Goal: Navigation & Orientation: Find specific page/section

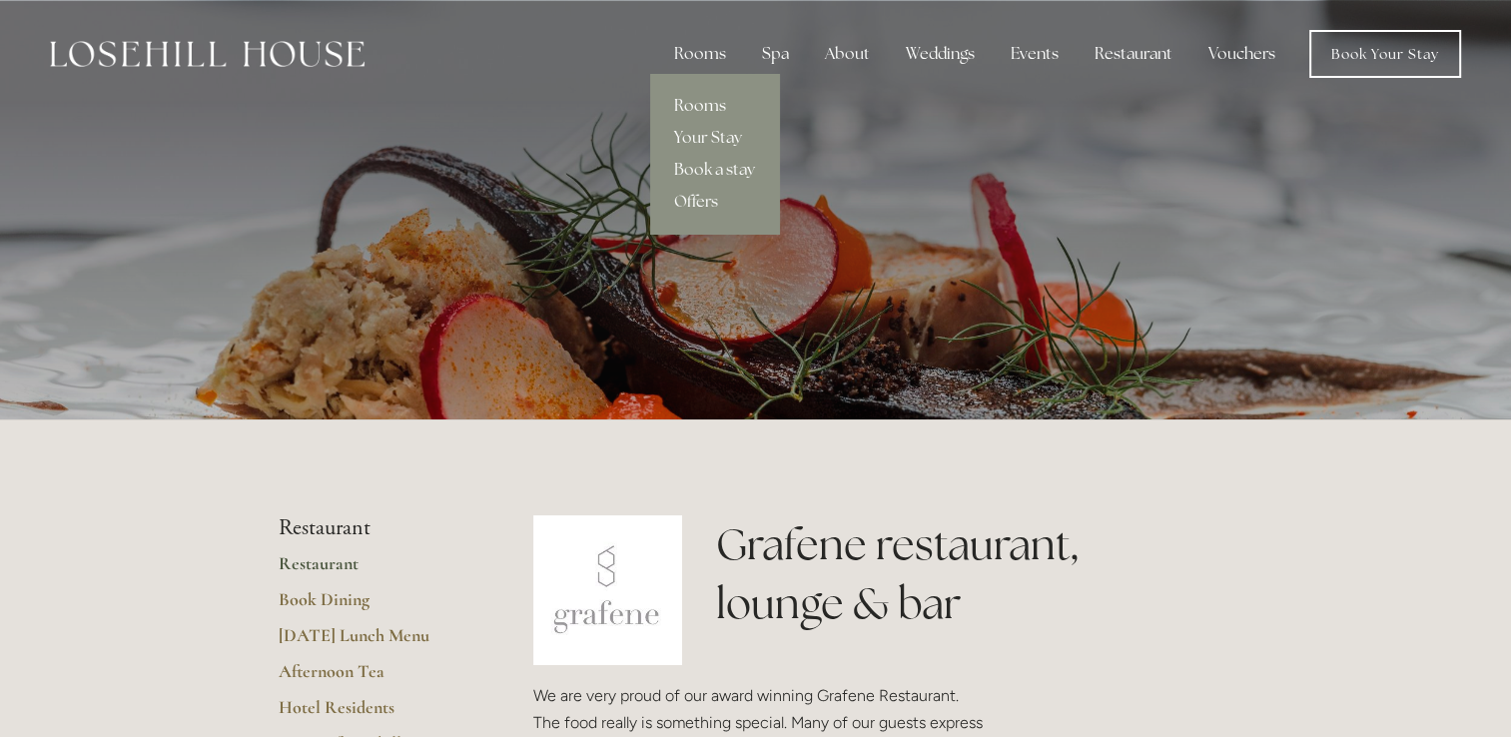
click at [687, 106] on link "Rooms" at bounding box center [714, 106] width 129 height 32
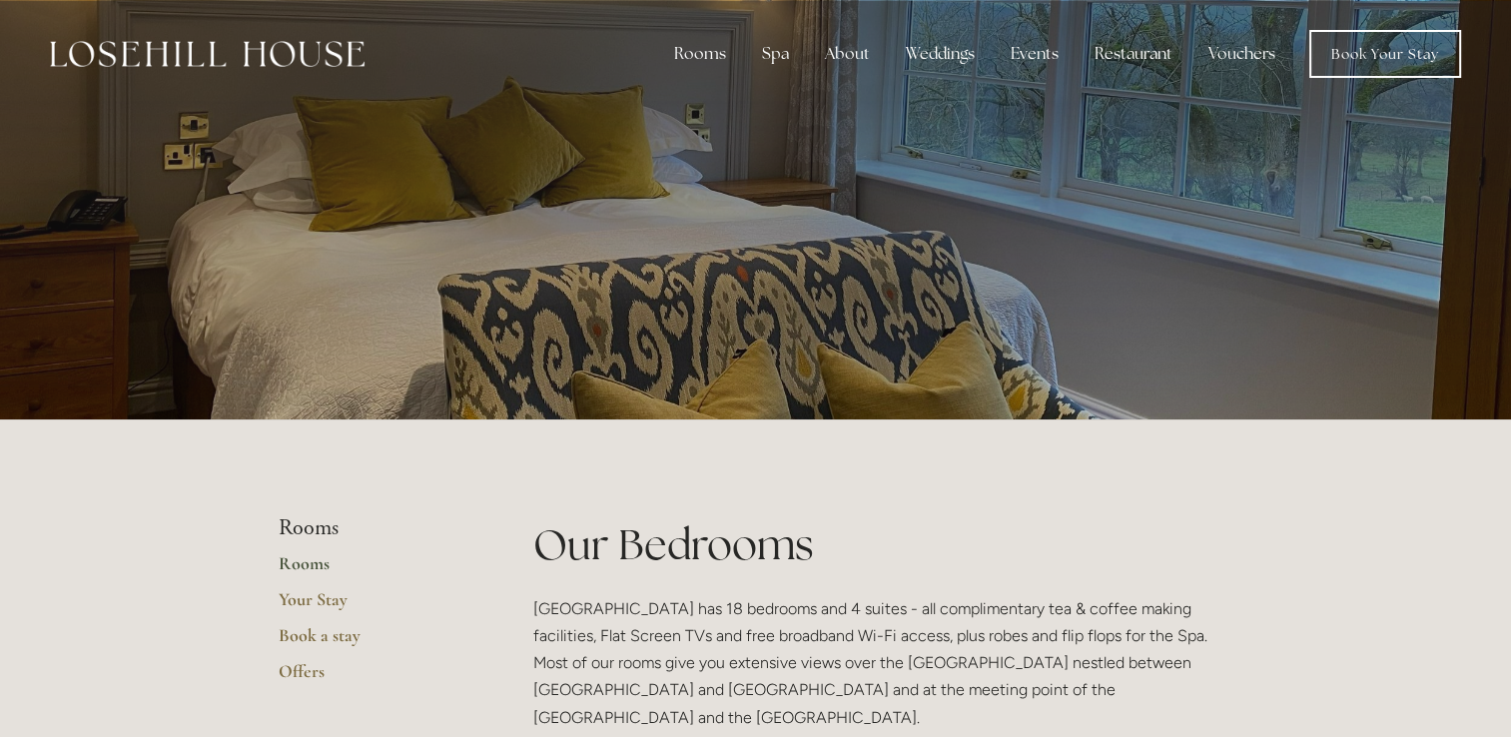
click at [145, 53] on img at bounding box center [207, 54] width 315 height 26
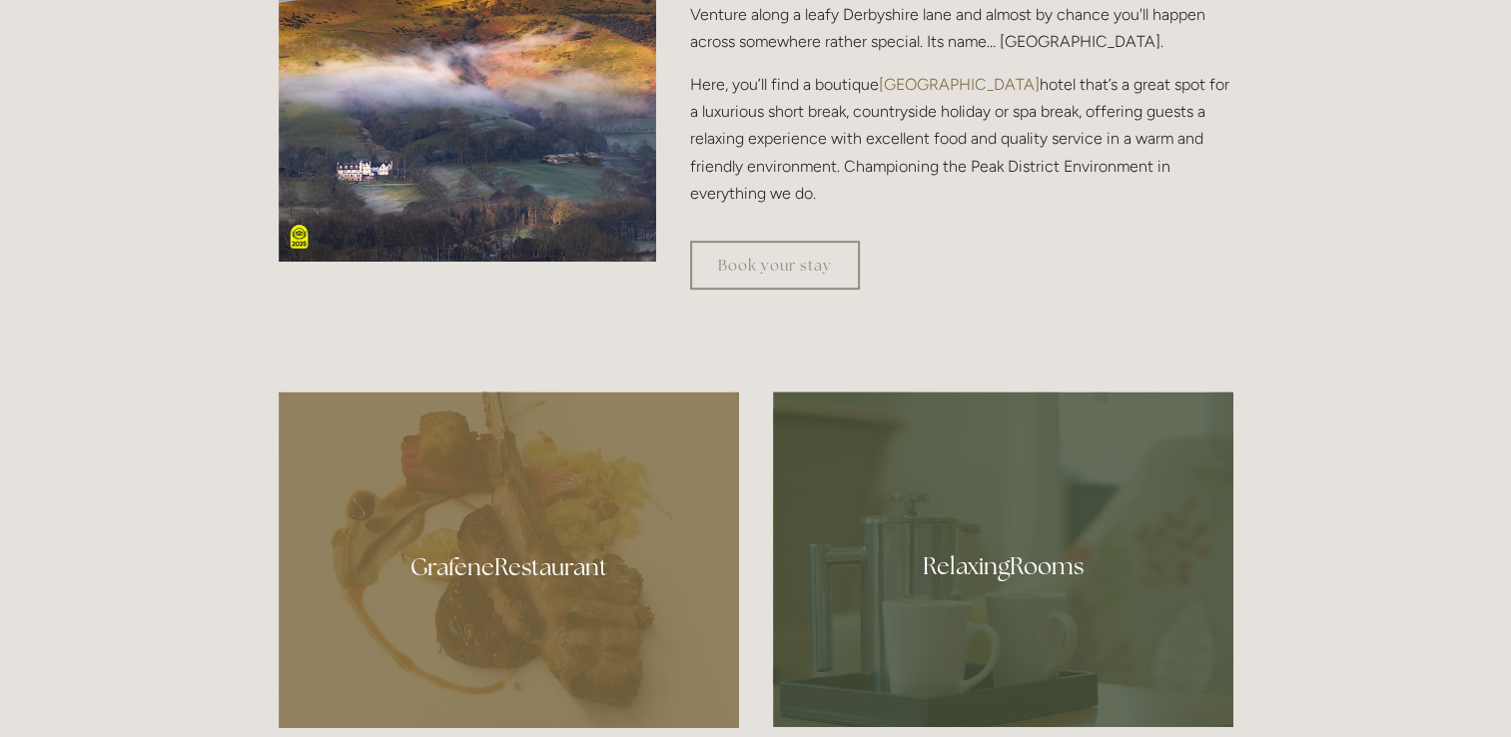
scroll to position [719, 0]
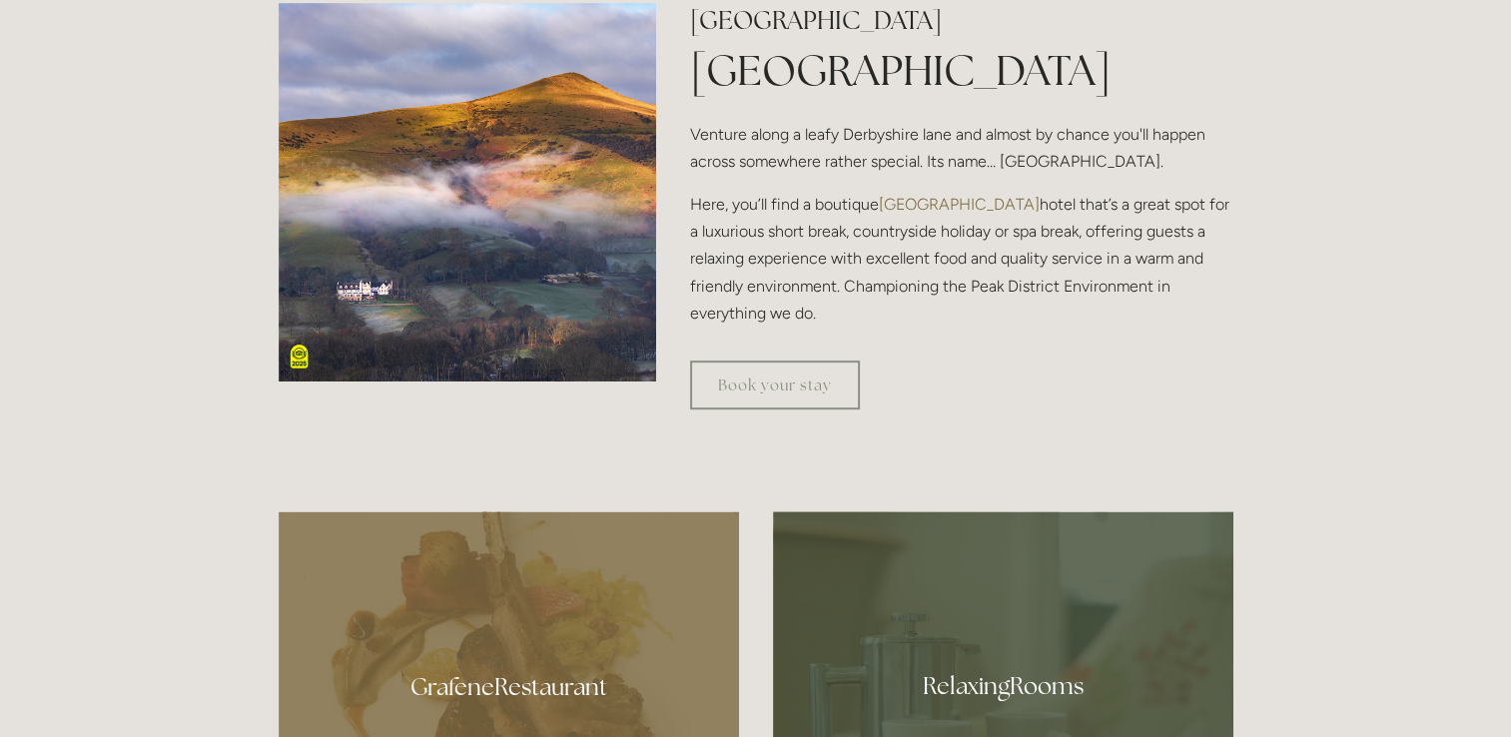
click at [360, 274] on img at bounding box center [468, 192] width 378 height 378
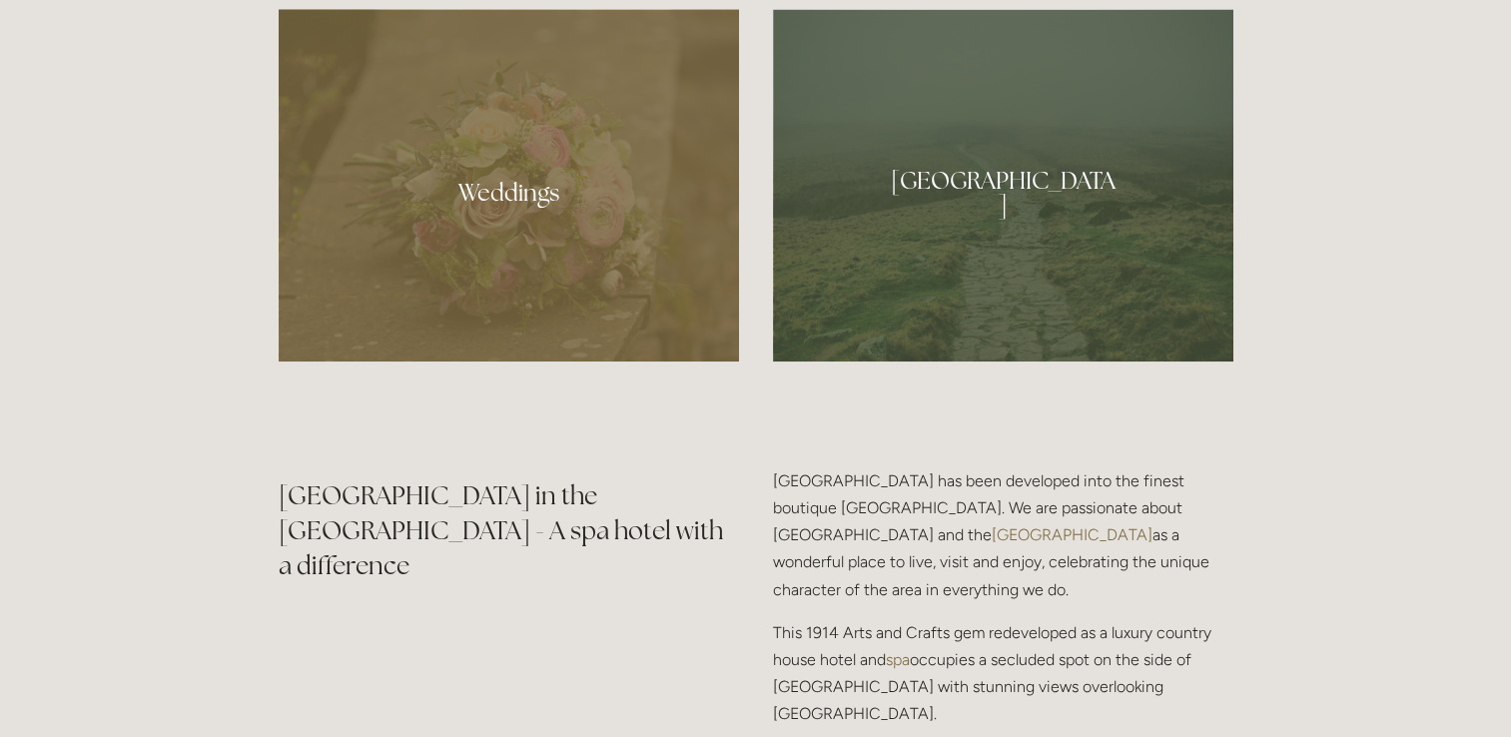
scroll to position [1997, 0]
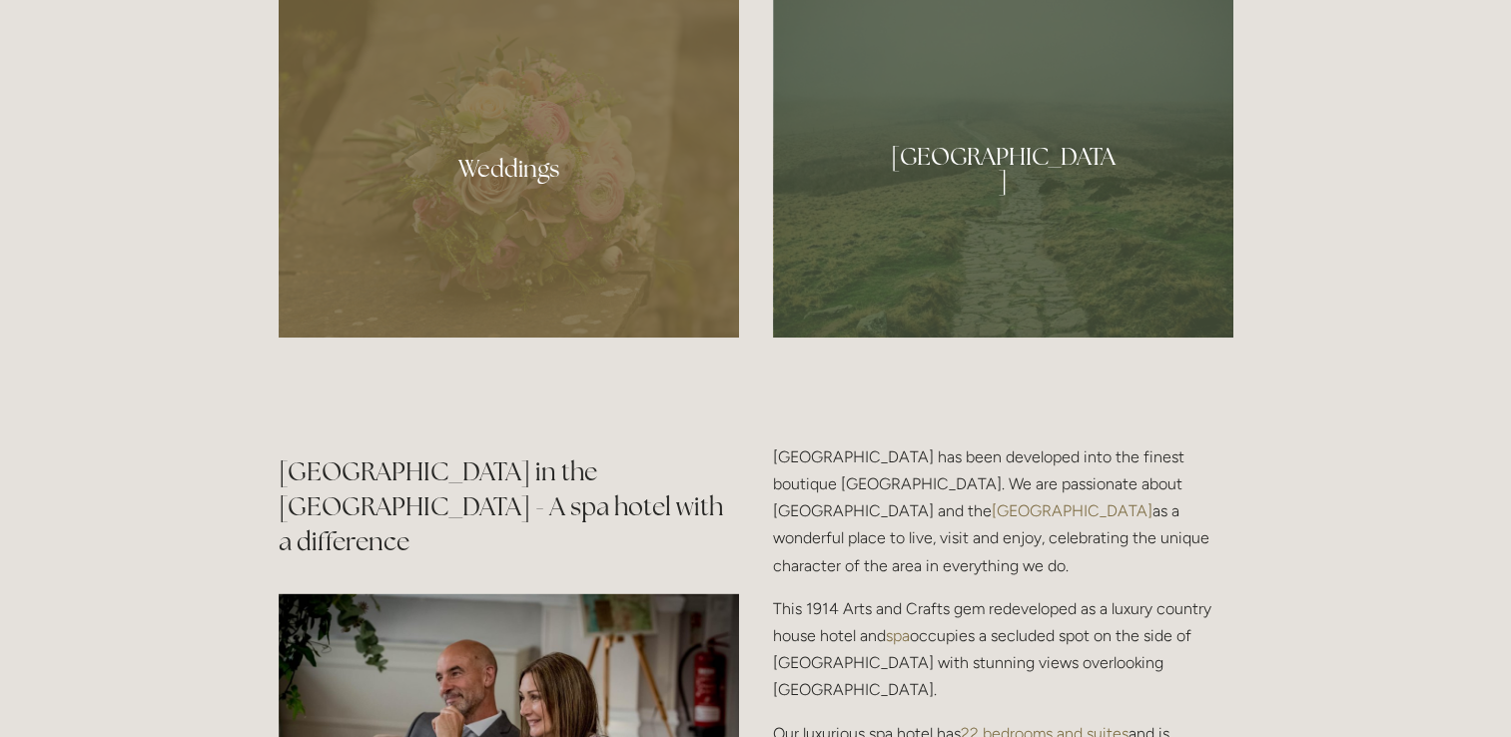
click at [927, 148] on div at bounding box center [1003, 161] width 460 height 353
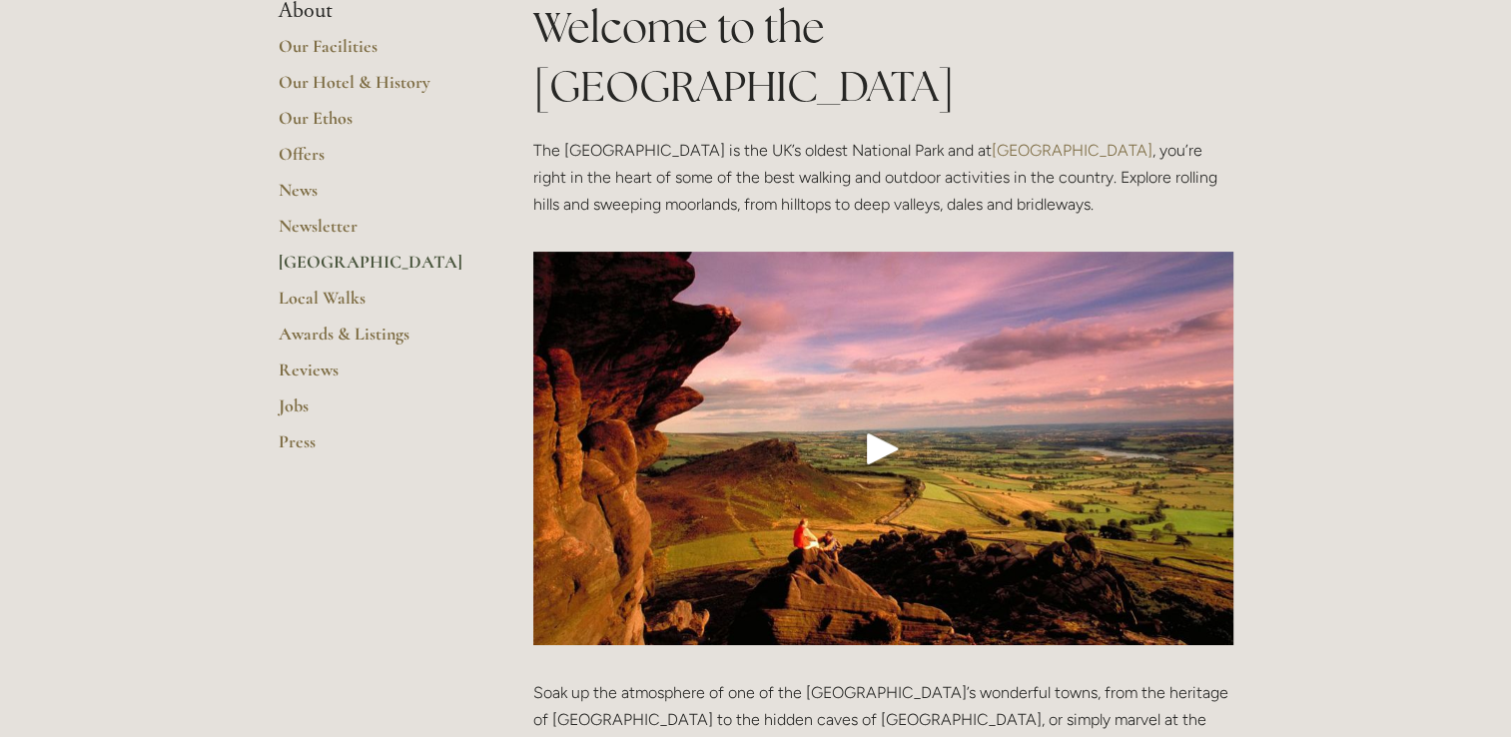
scroll to position [399, 0]
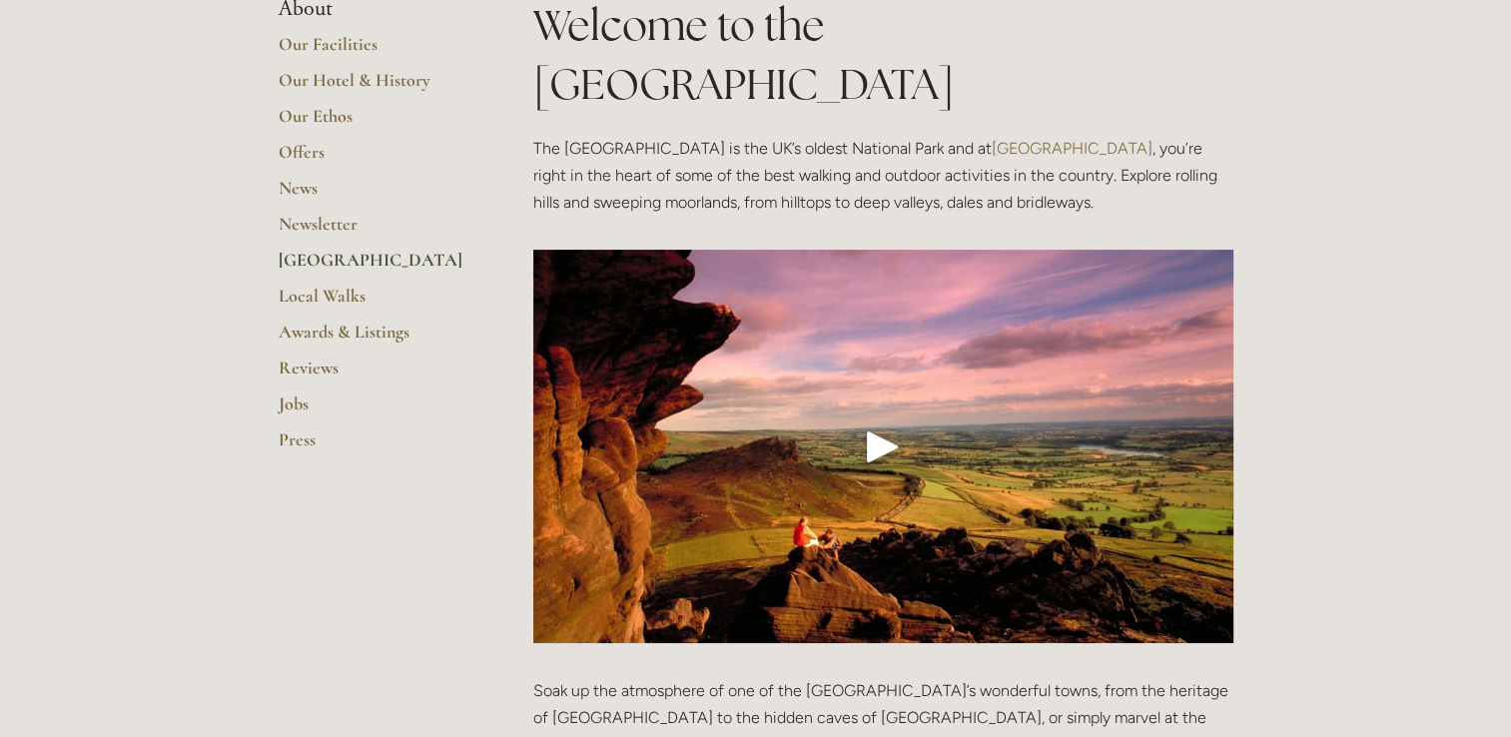
click at [880, 422] on div "Play" at bounding box center [883, 446] width 48 height 48
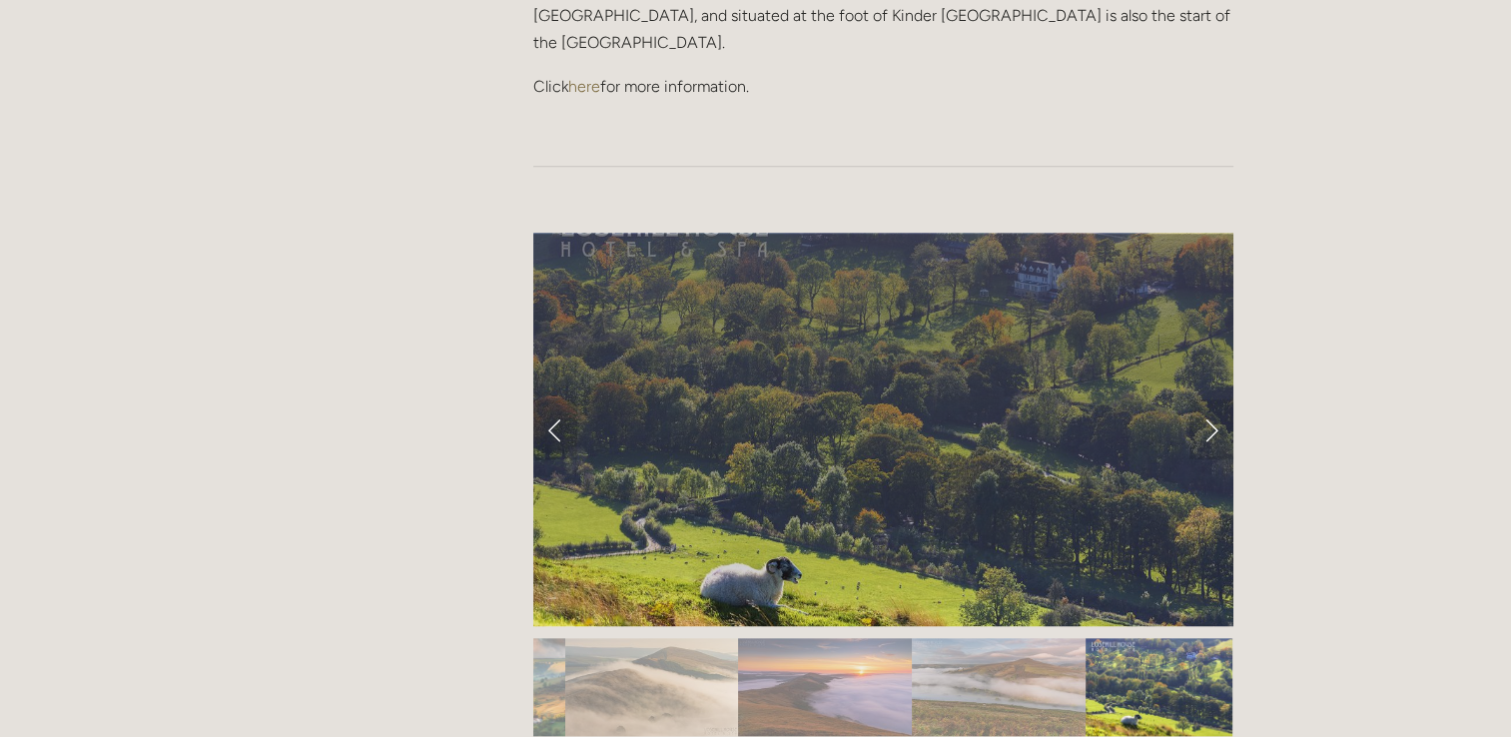
scroll to position [1775, 0]
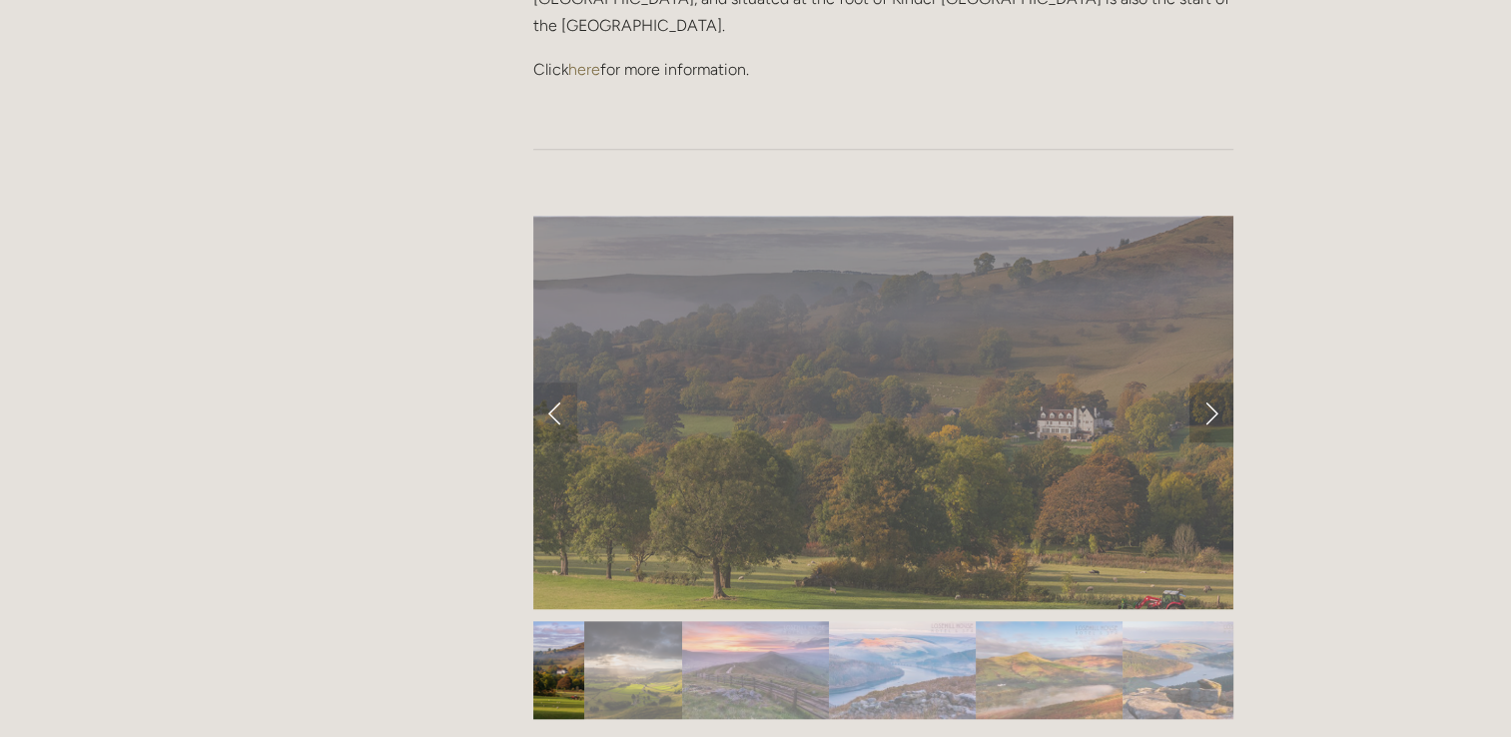
click at [1210, 382] on link "Next Slide" at bounding box center [1211, 412] width 44 height 60
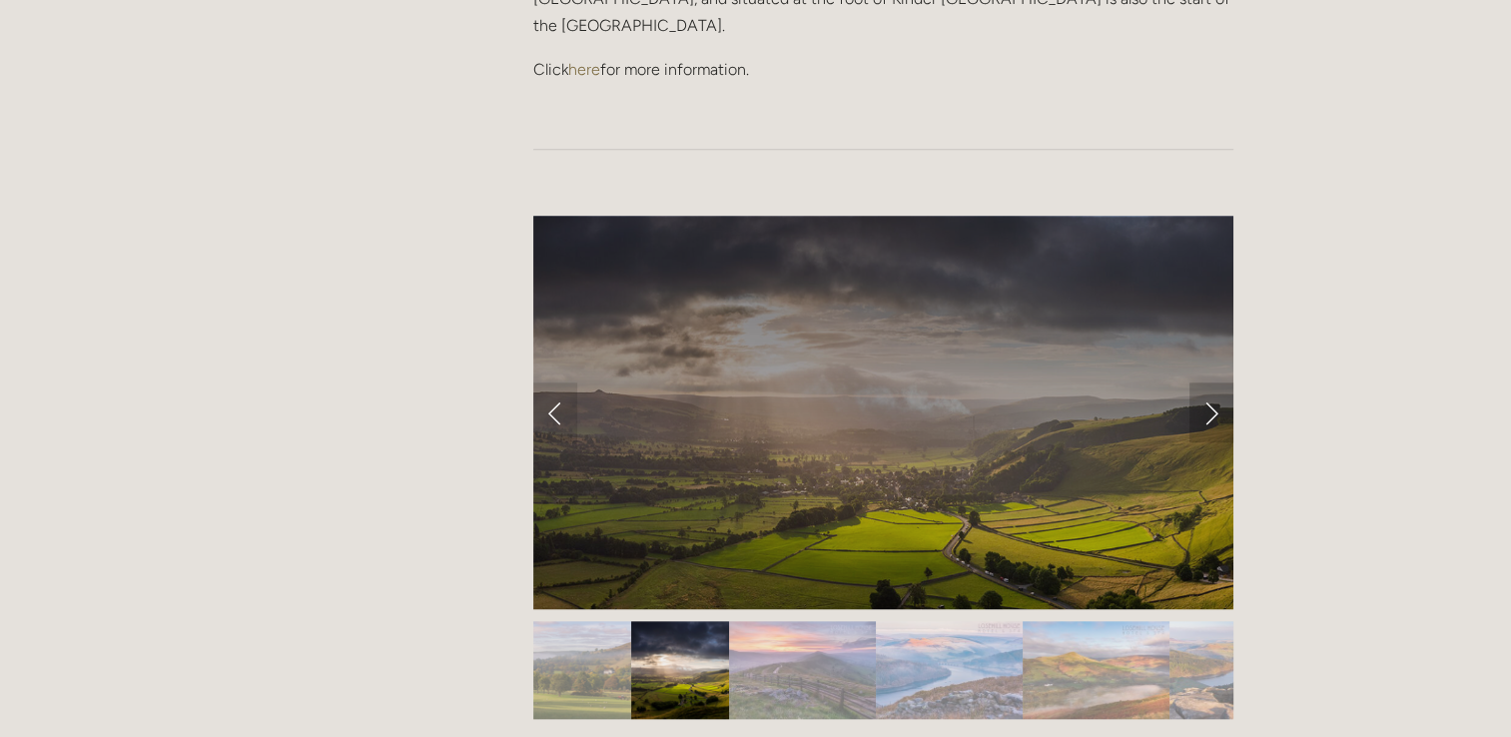
click at [1210, 382] on link "Next Slide" at bounding box center [1211, 412] width 44 height 60
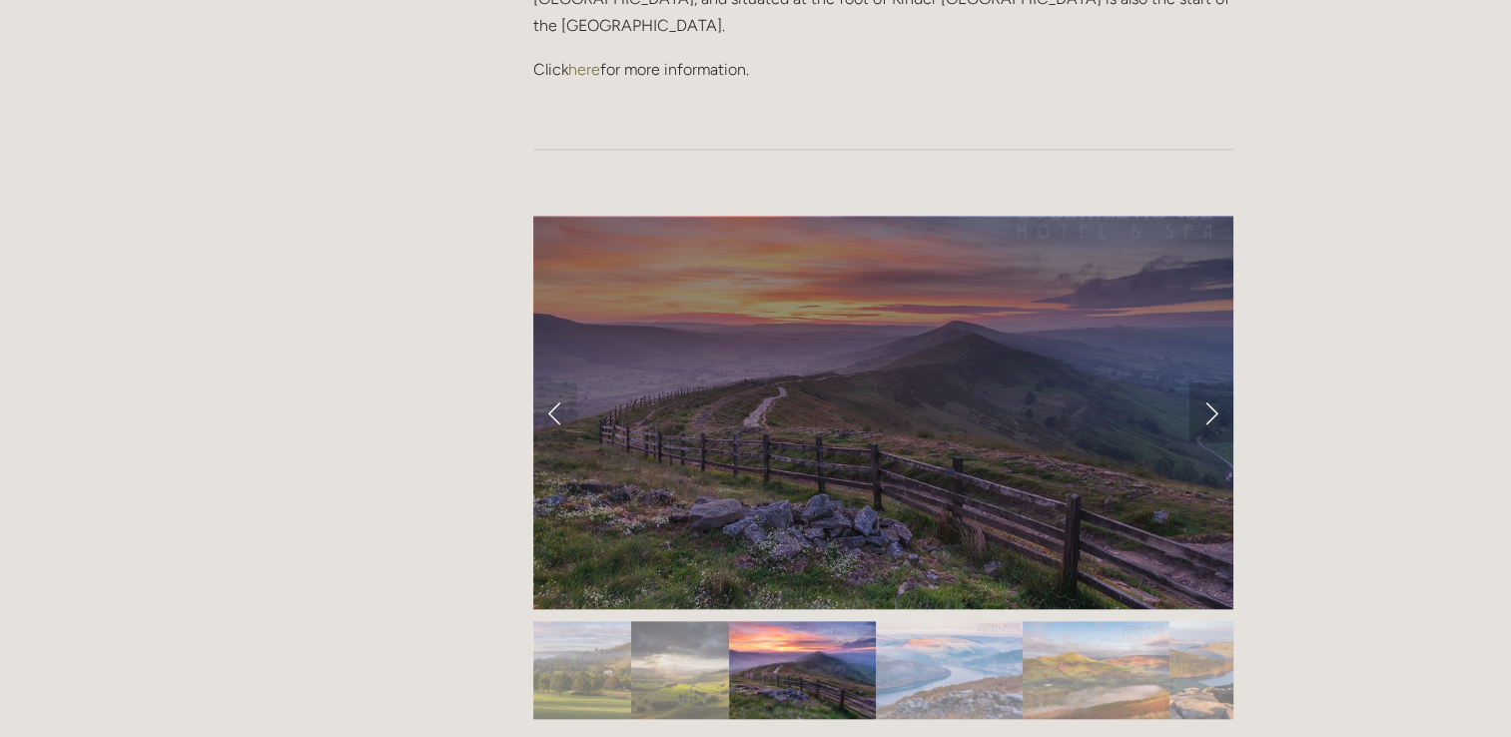
click at [1210, 382] on link "Next Slide" at bounding box center [1211, 412] width 44 height 60
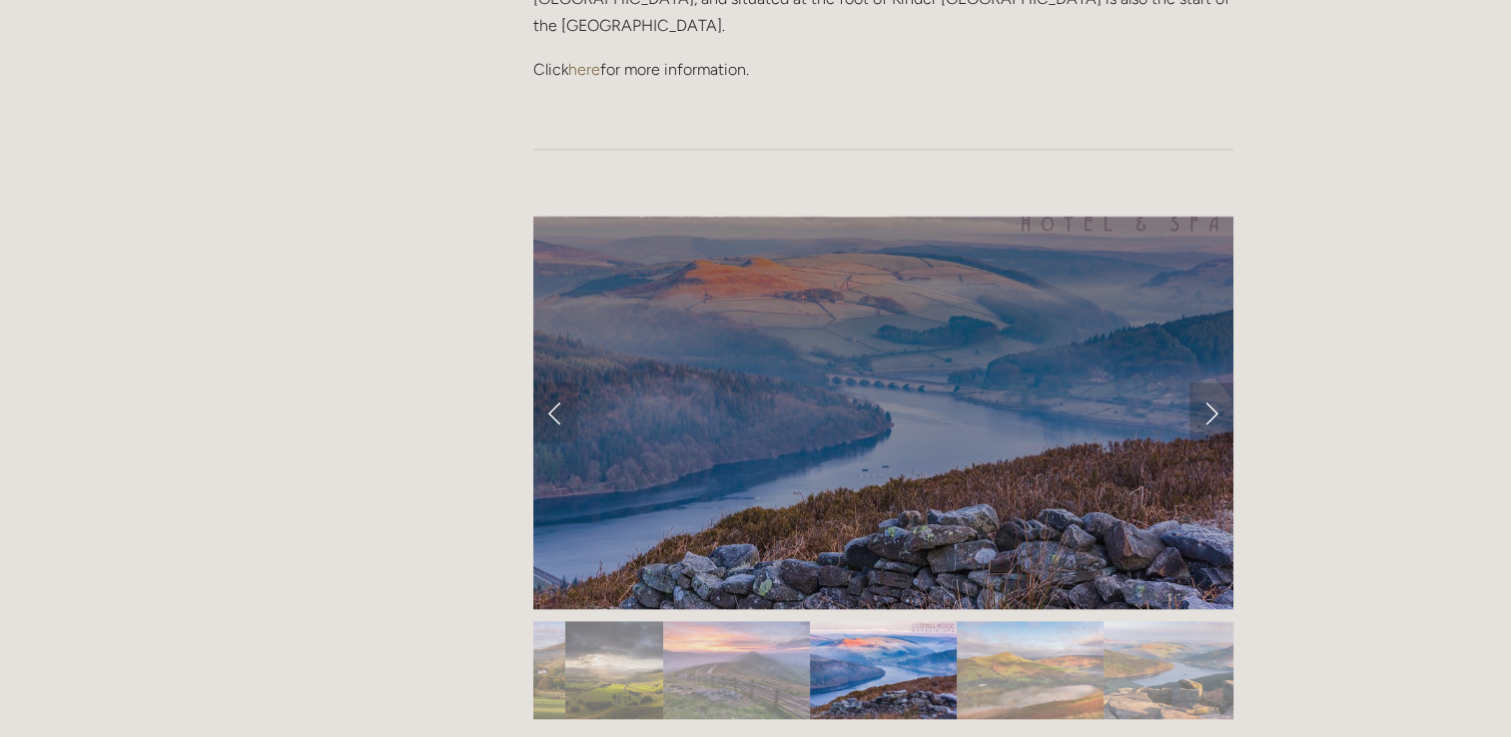
click at [1210, 382] on link "Next Slide" at bounding box center [1211, 412] width 44 height 60
